Goal: Register for event/course

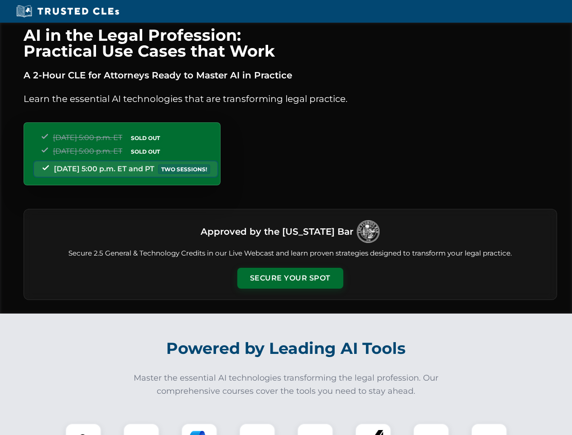
click at [290, 278] on button "Secure Your Spot" at bounding box center [290, 278] width 106 height 21
click at [83, 429] on img at bounding box center [83, 441] width 26 height 26
click at [141, 429] on div at bounding box center [141, 441] width 36 height 36
click at [199, 429] on div at bounding box center [199, 441] width 36 height 36
